Goal: Transaction & Acquisition: Purchase product/service

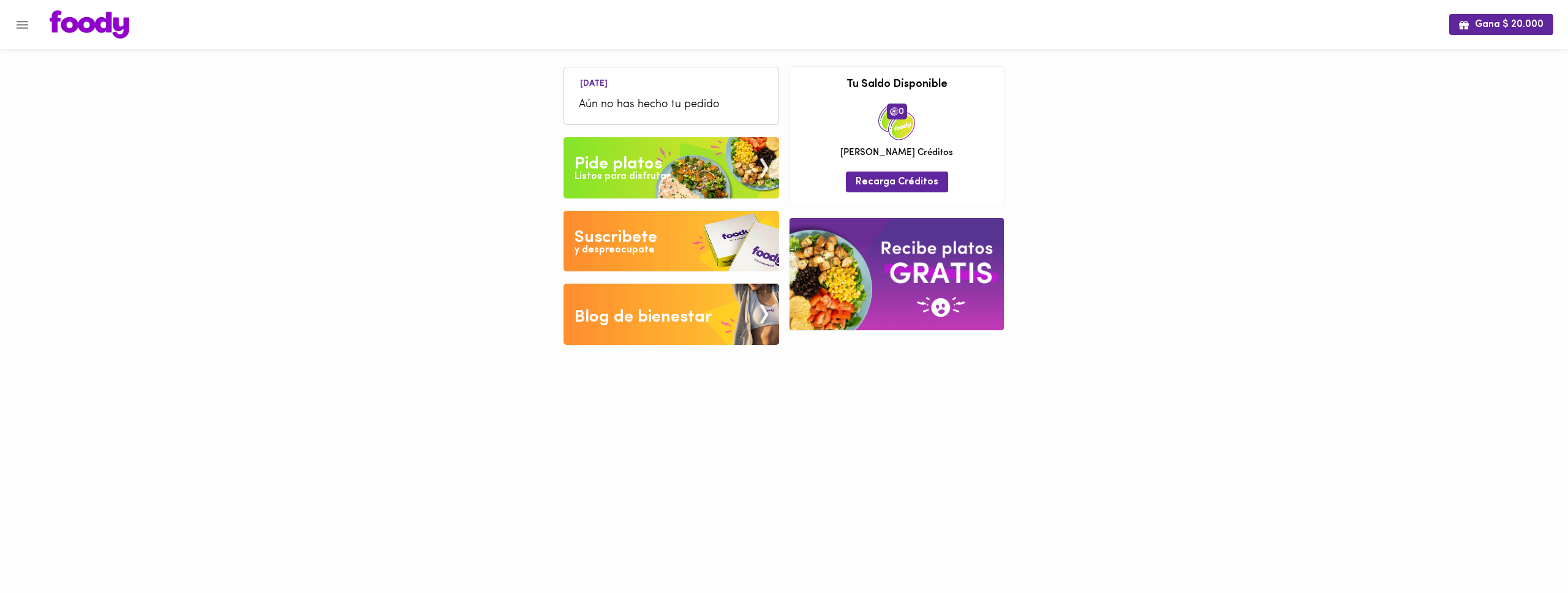
click at [678, 175] on img at bounding box center [671, 168] width 216 height 61
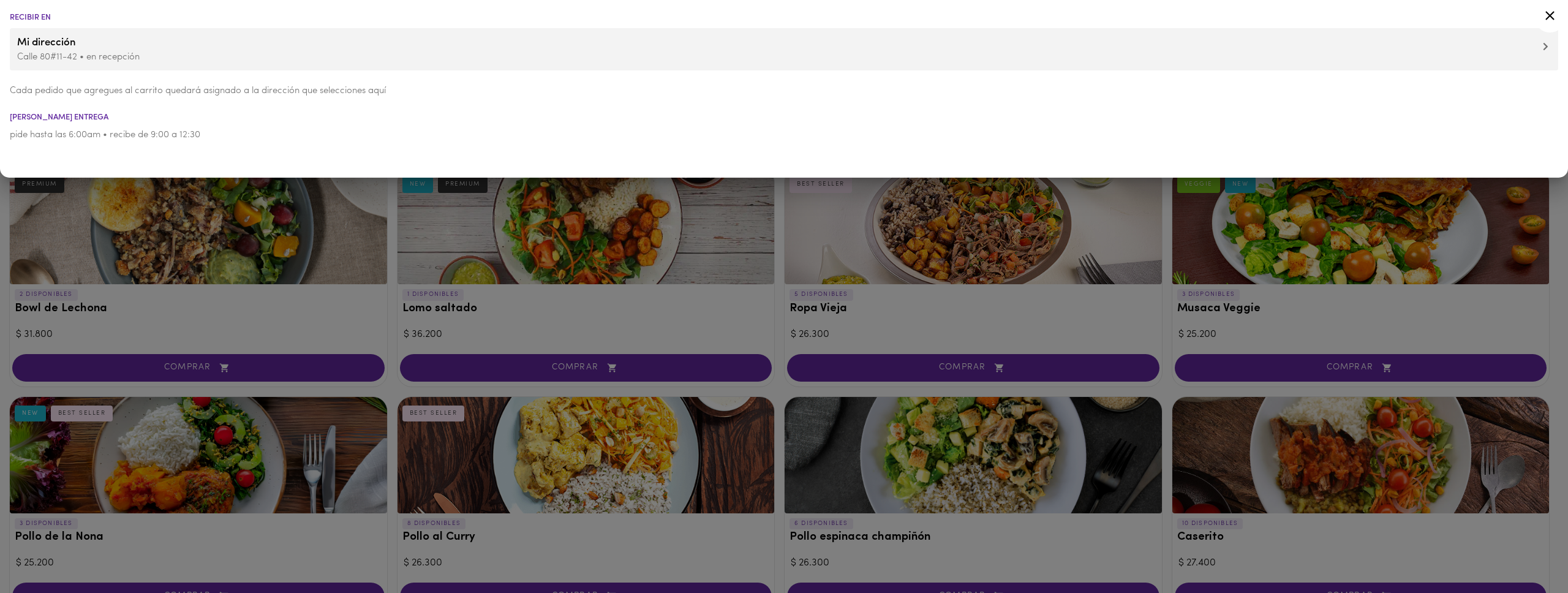
click at [1551, 15] on icon at bounding box center [1549, 15] width 15 height 15
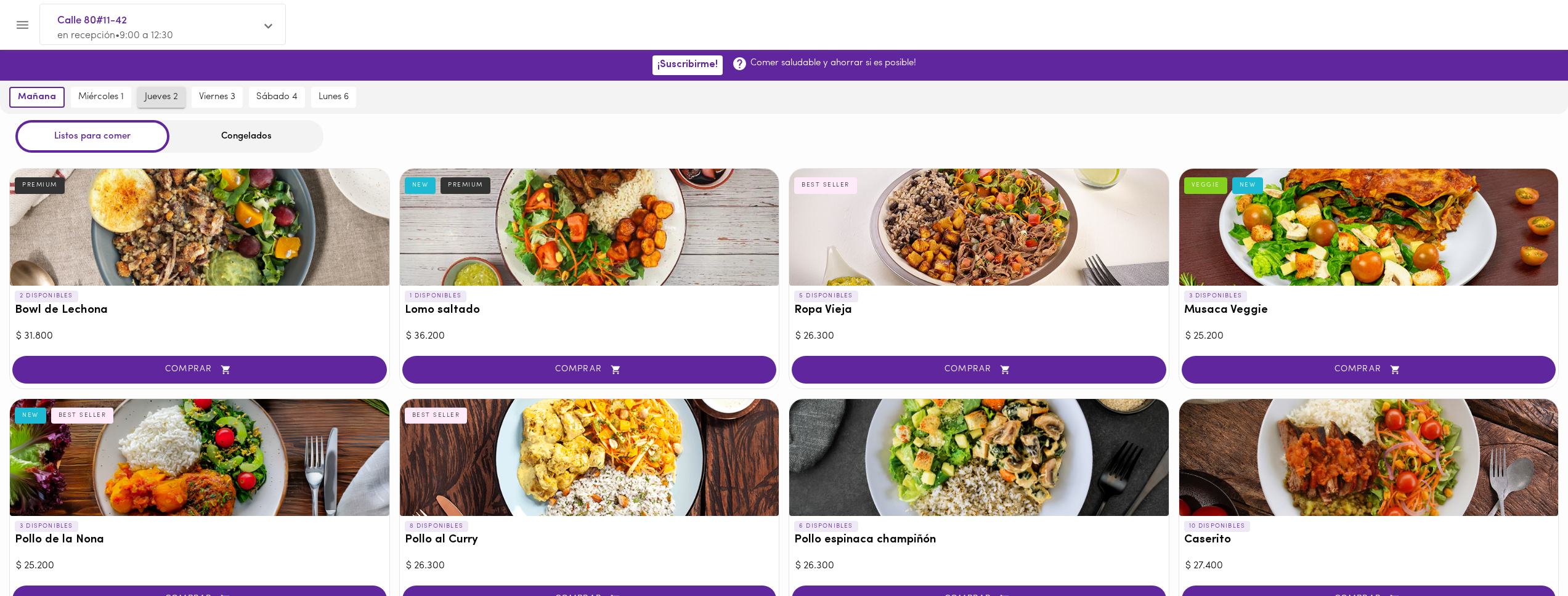
click at [157, 103] on button "jueves 2" at bounding box center [162, 97] width 48 height 21
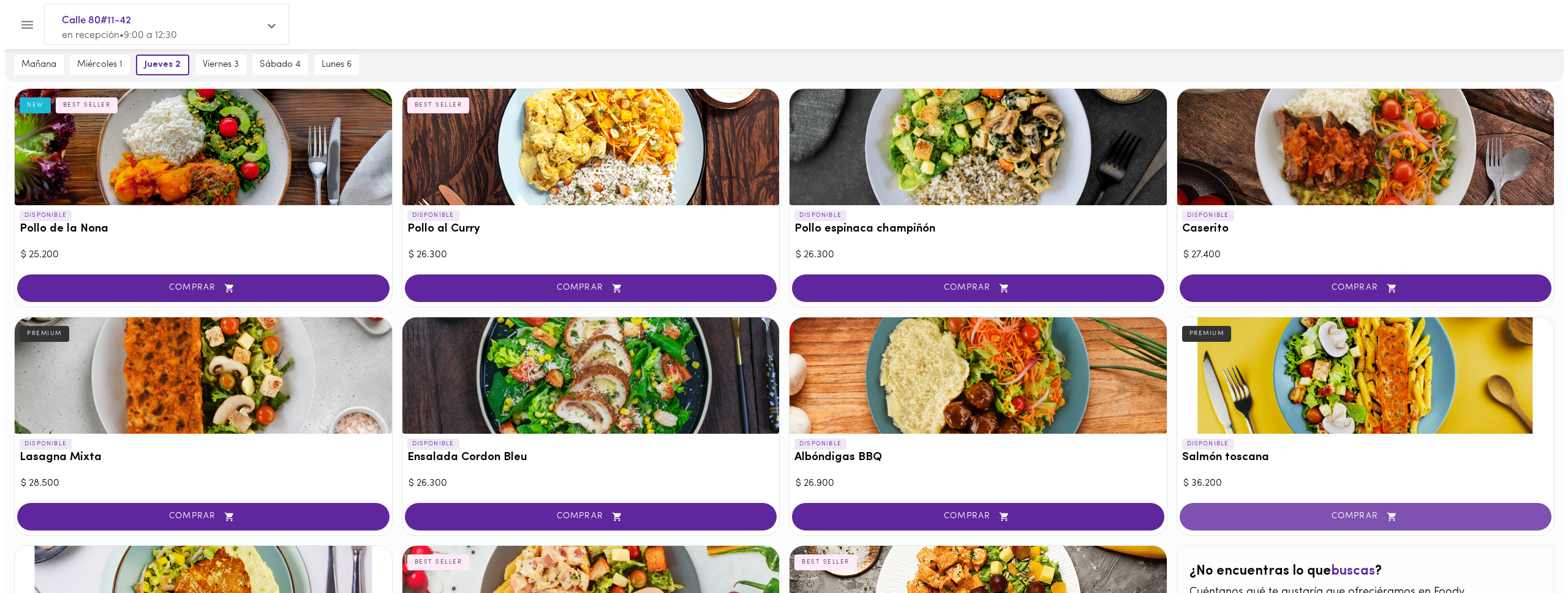
scroll to position [284, 0]
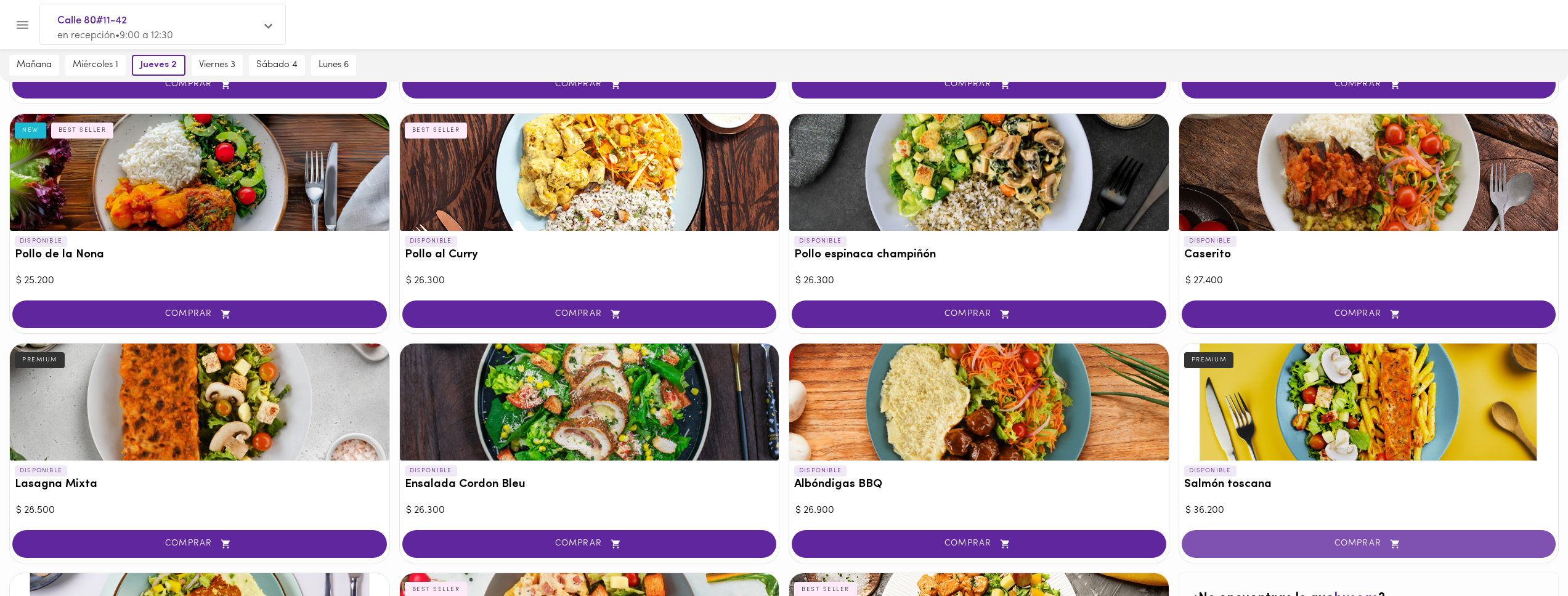
click at [1261, 546] on span "COMPRAR" at bounding box center [1369, 544] width 344 height 11
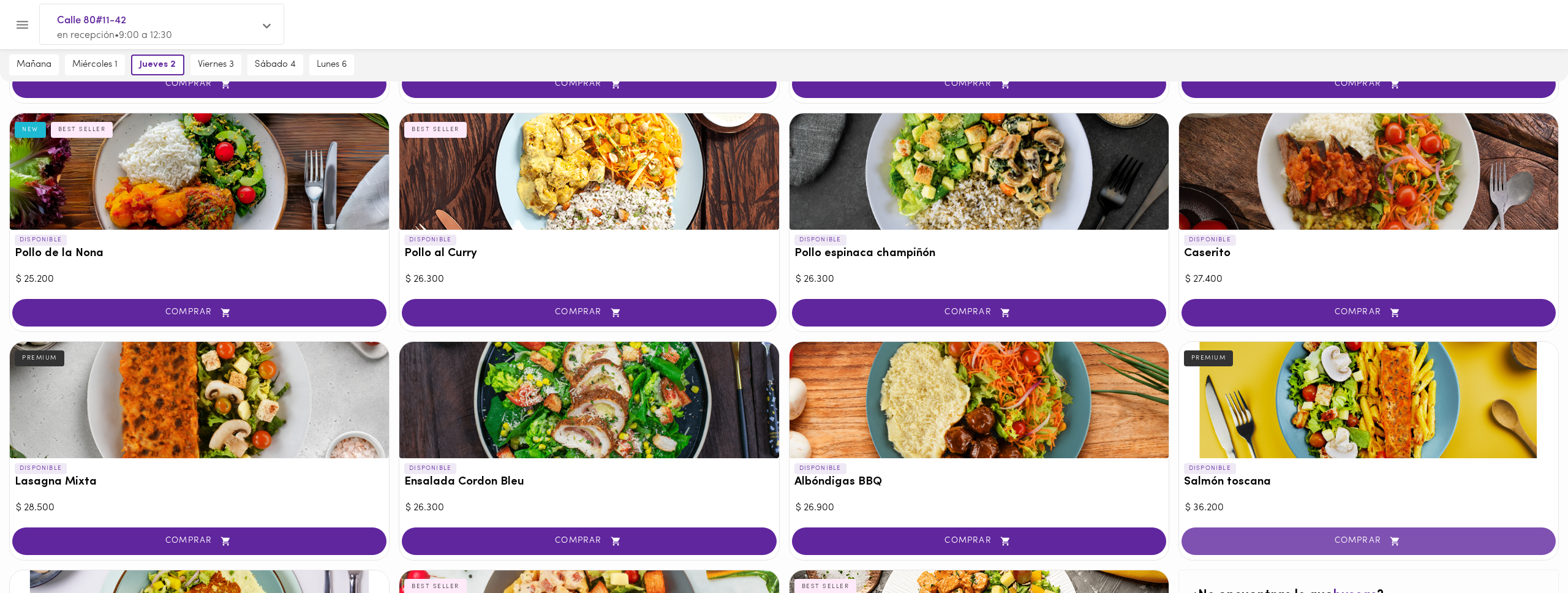
scroll to position [284, 0]
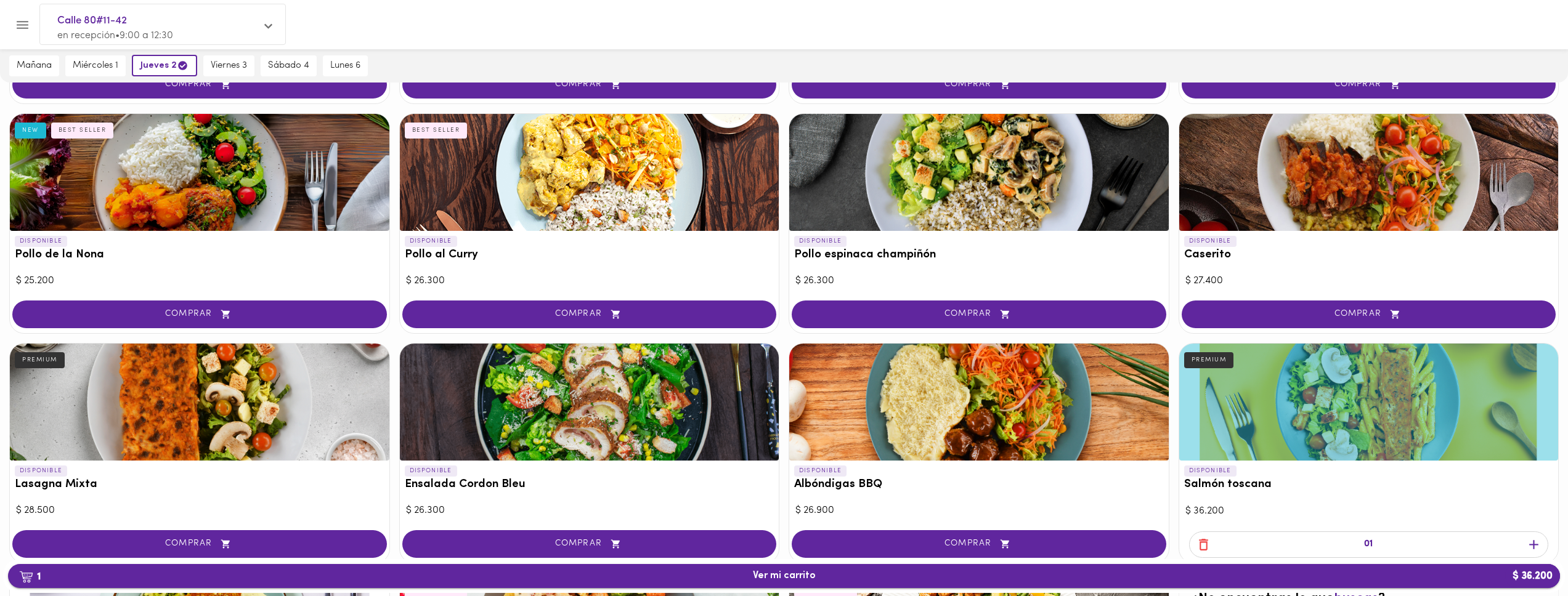
click at [771, 577] on span "1 Ver mi carrito $ 36.200" at bounding box center [784, 576] width 63 height 12
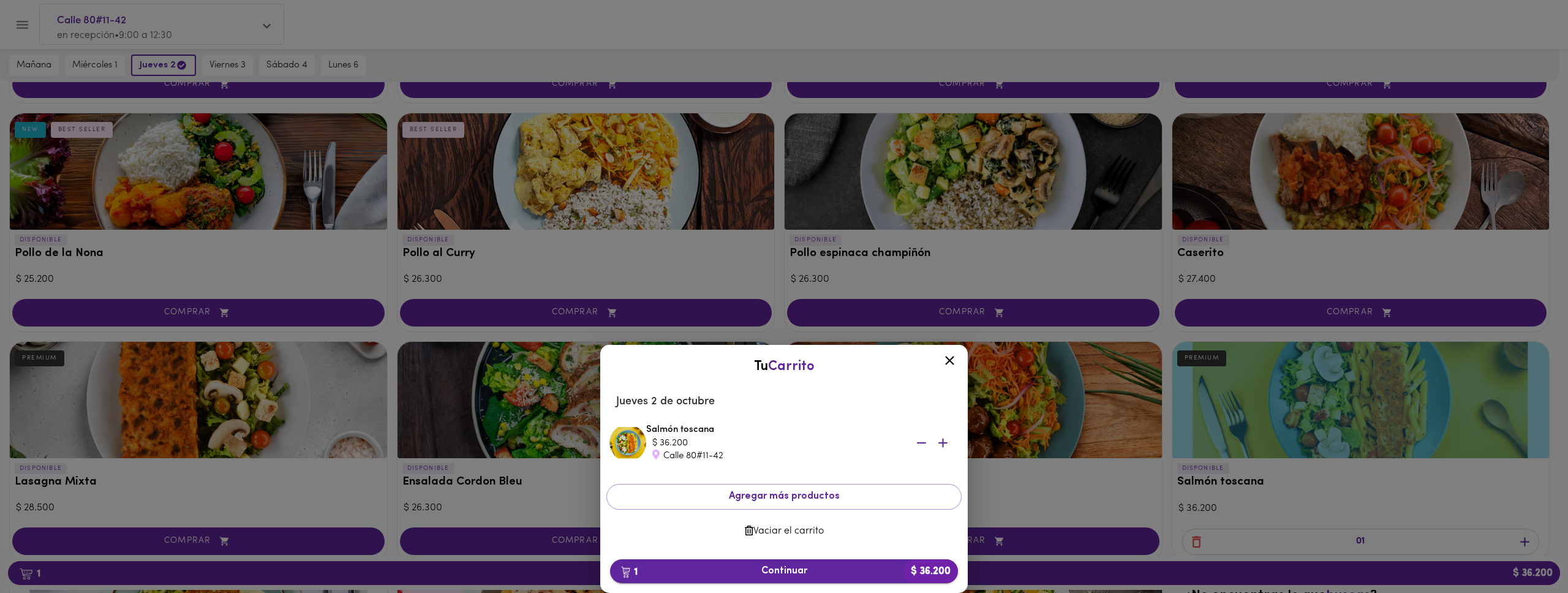
click at [792, 568] on span "1 Continuar $ 36.200" at bounding box center [783, 571] width 329 height 12
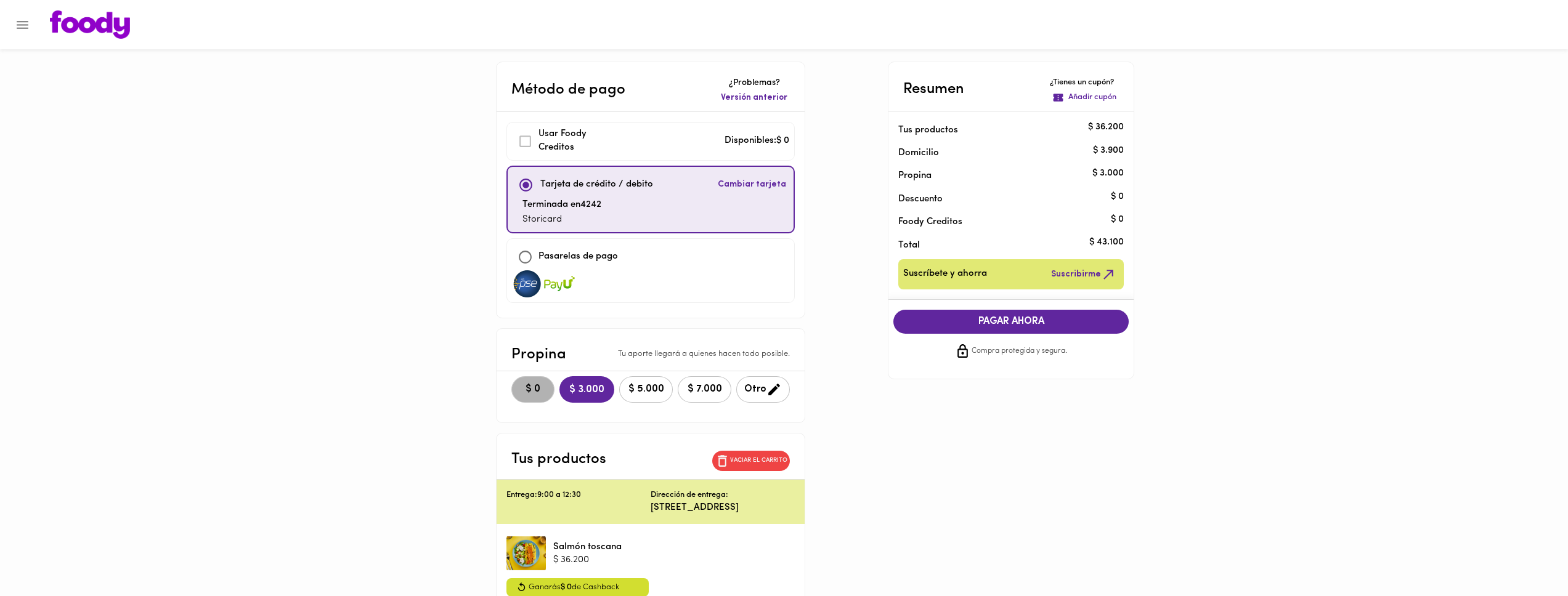
click at [520, 391] on span "$ 0" at bounding box center [533, 389] width 27 height 12
click at [1059, 319] on span "PAGAR AHORA" at bounding box center [1011, 322] width 211 height 12
